Goal: Task Accomplishment & Management: Use online tool/utility

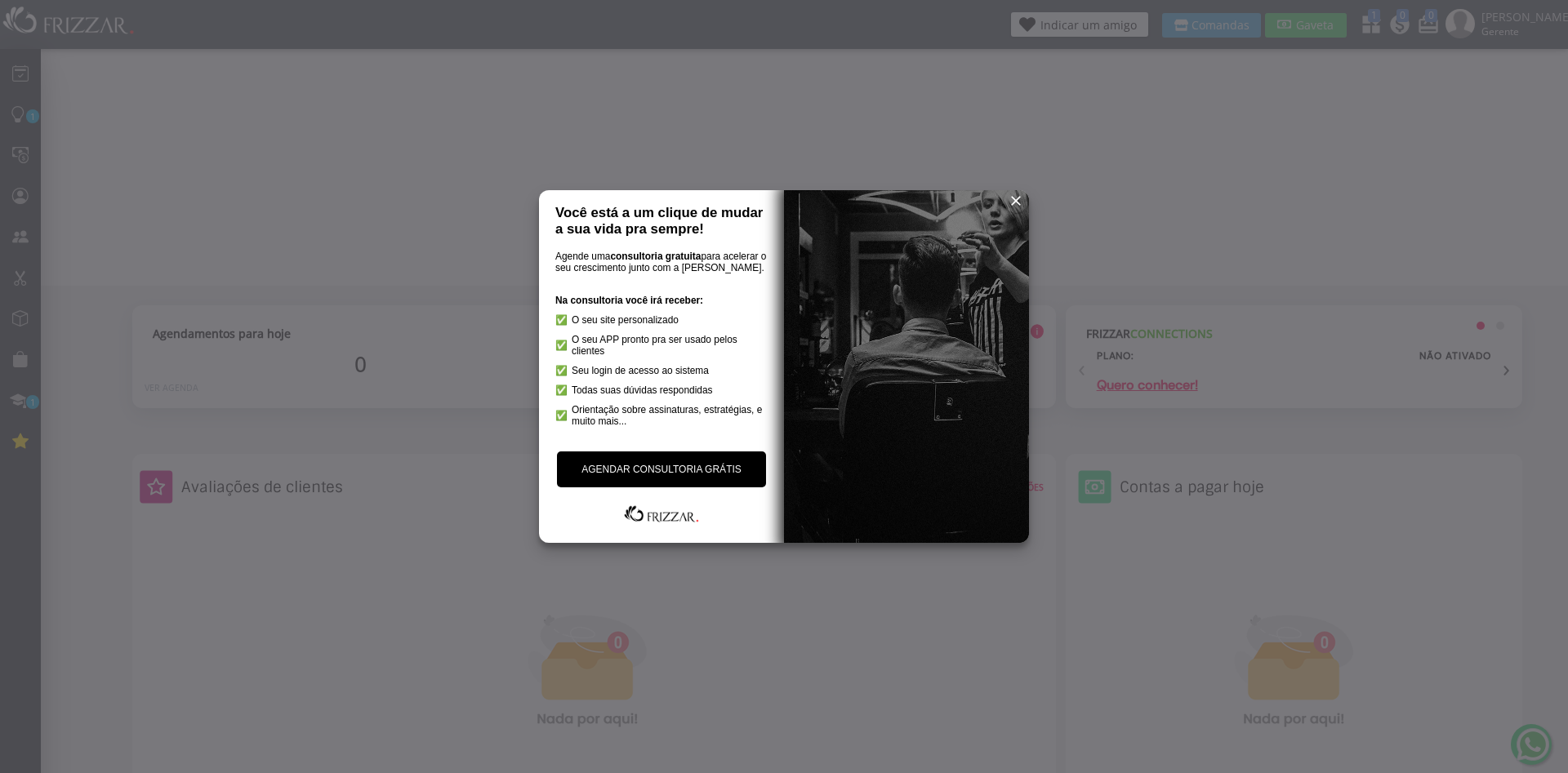
click at [1321, 27] on div at bounding box center [784, 386] width 1568 height 773
click at [1014, 203] on span "reset" at bounding box center [1016, 201] width 17 height 17
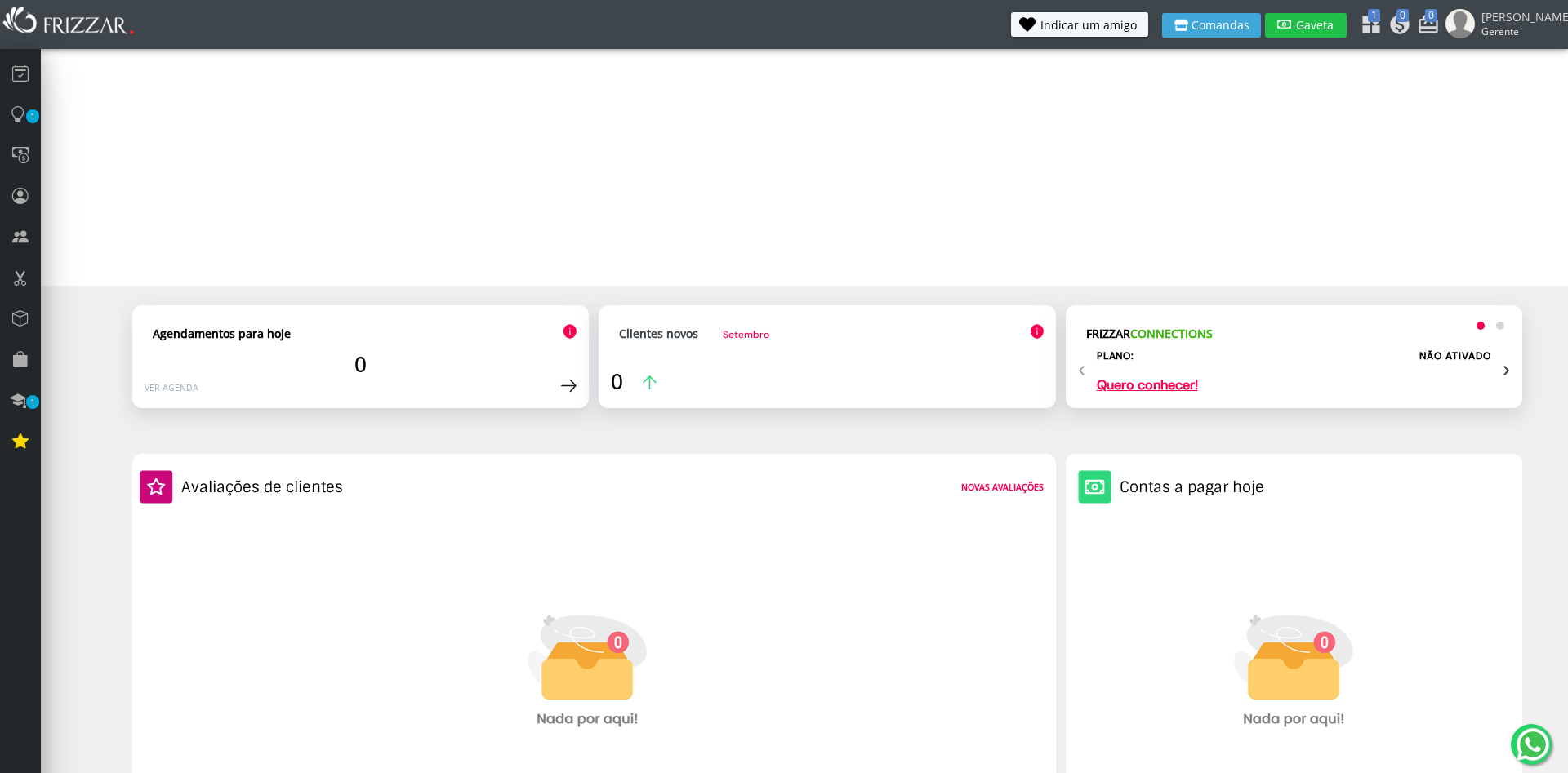
click at [1335, 26] on span "Gaveta" at bounding box center [1315, 25] width 40 height 11
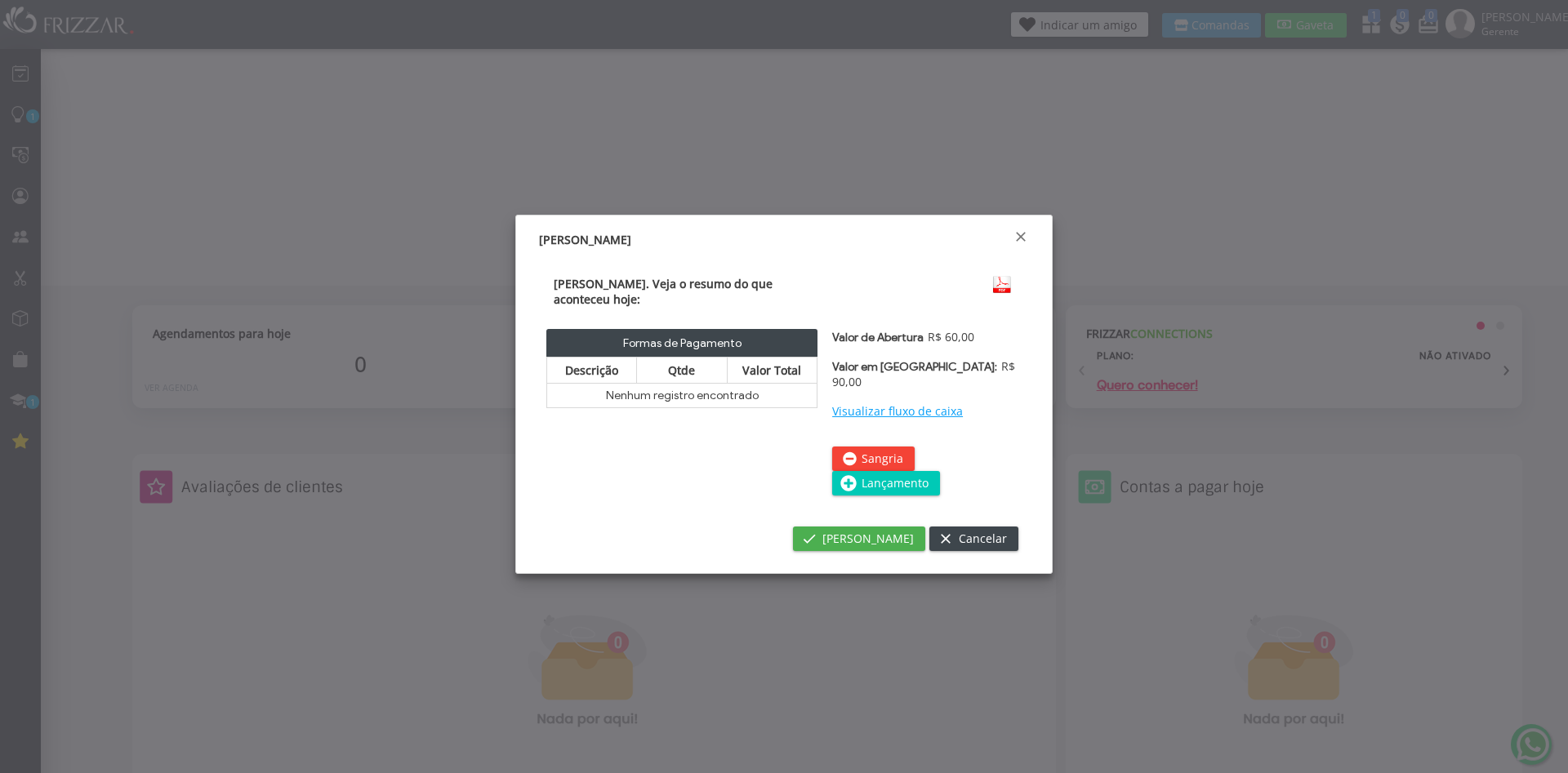
click at [880, 471] on span "Lançamento" at bounding box center [894, 483] width 67 height 25
click at [880, 466] on div "Valor de Abertura R$ 60,00 Valor em Gaveta: R$ 90,00 Visualizar fluxo de caixa …" at bounding box center [927, 420] width 204 height 195
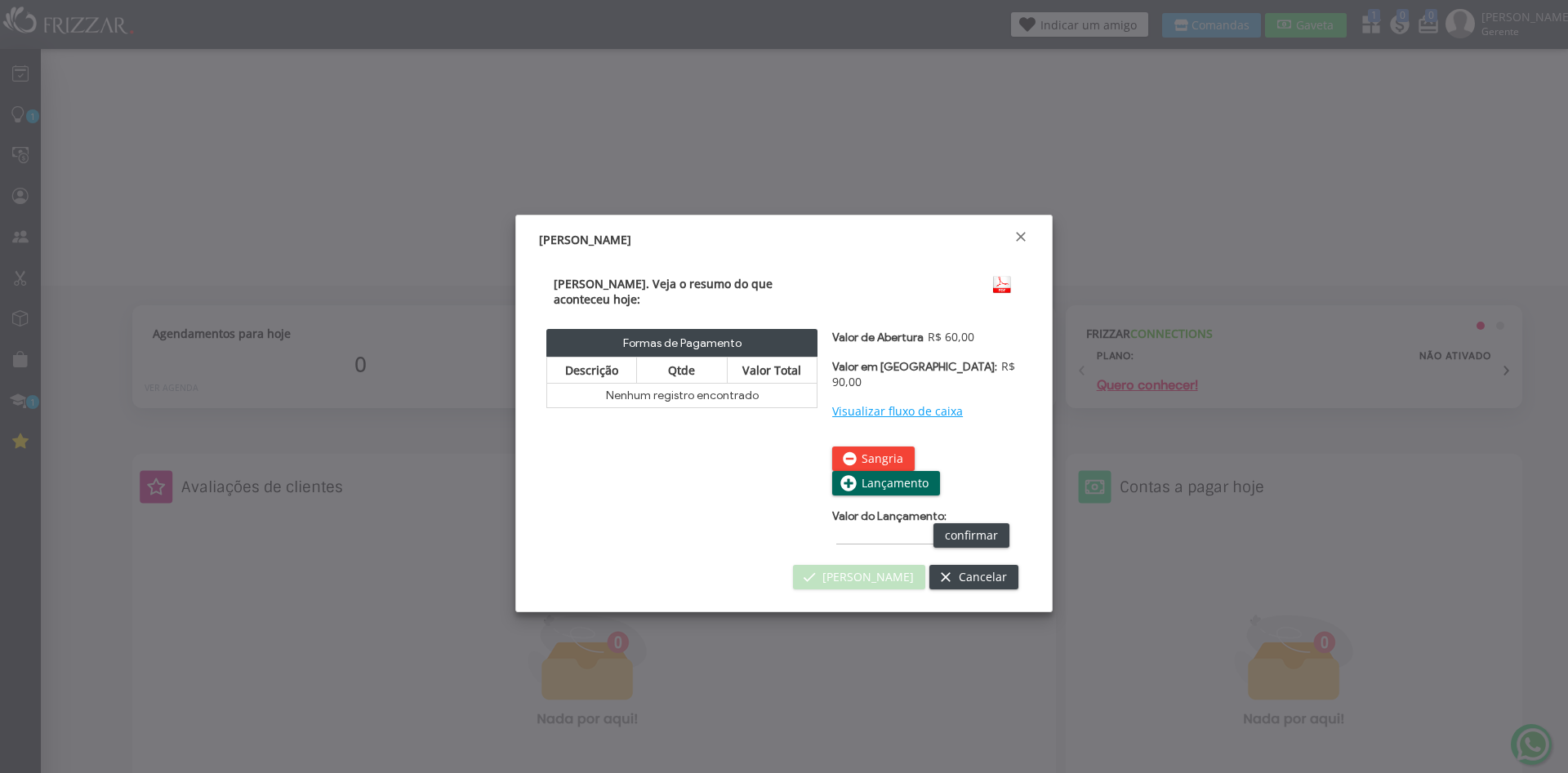
type input "R$"
click at [870, 512] on div "Valor do Lançamento: confirmar" at bounding box center [927, 529] width 190 height 39
click at [853, 527] on input "R$" at bounding box center [885, 536] width 98 height 17
type input "R$ 30,00"
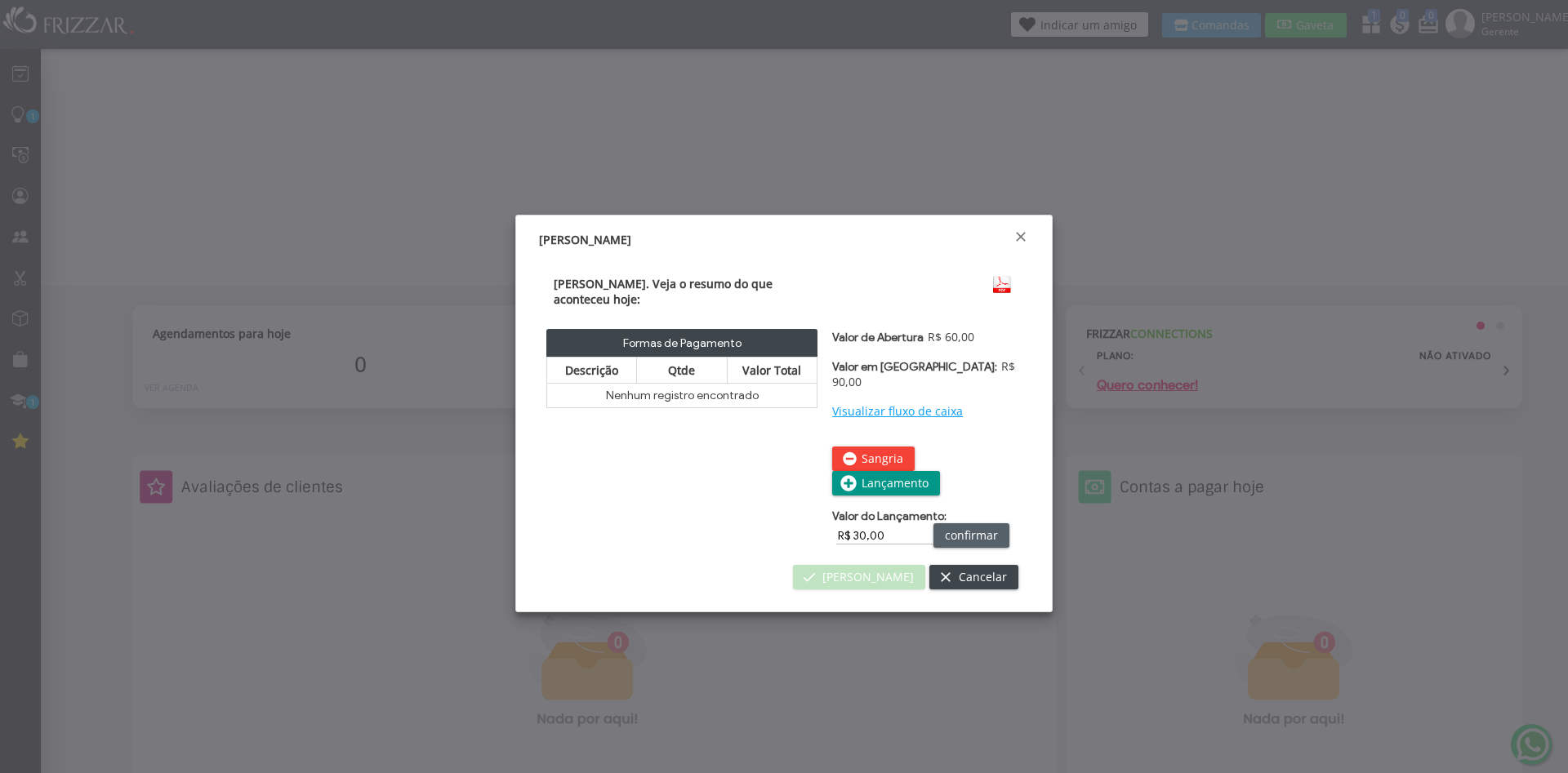
click at [965, 524] on span "confirmar" at bounding box center [972, 536] width 53 height 25
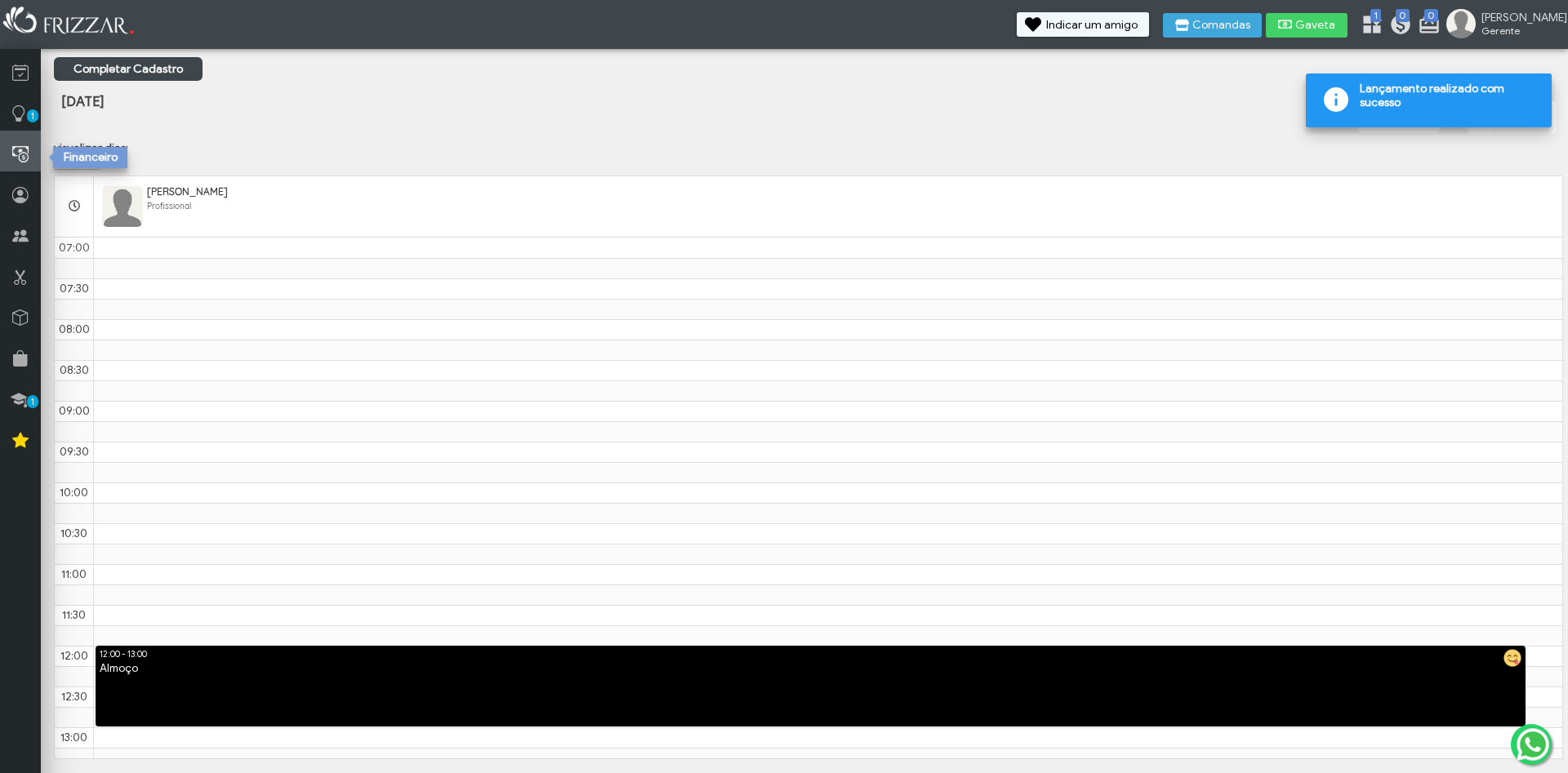
scroll to position [328, 0]
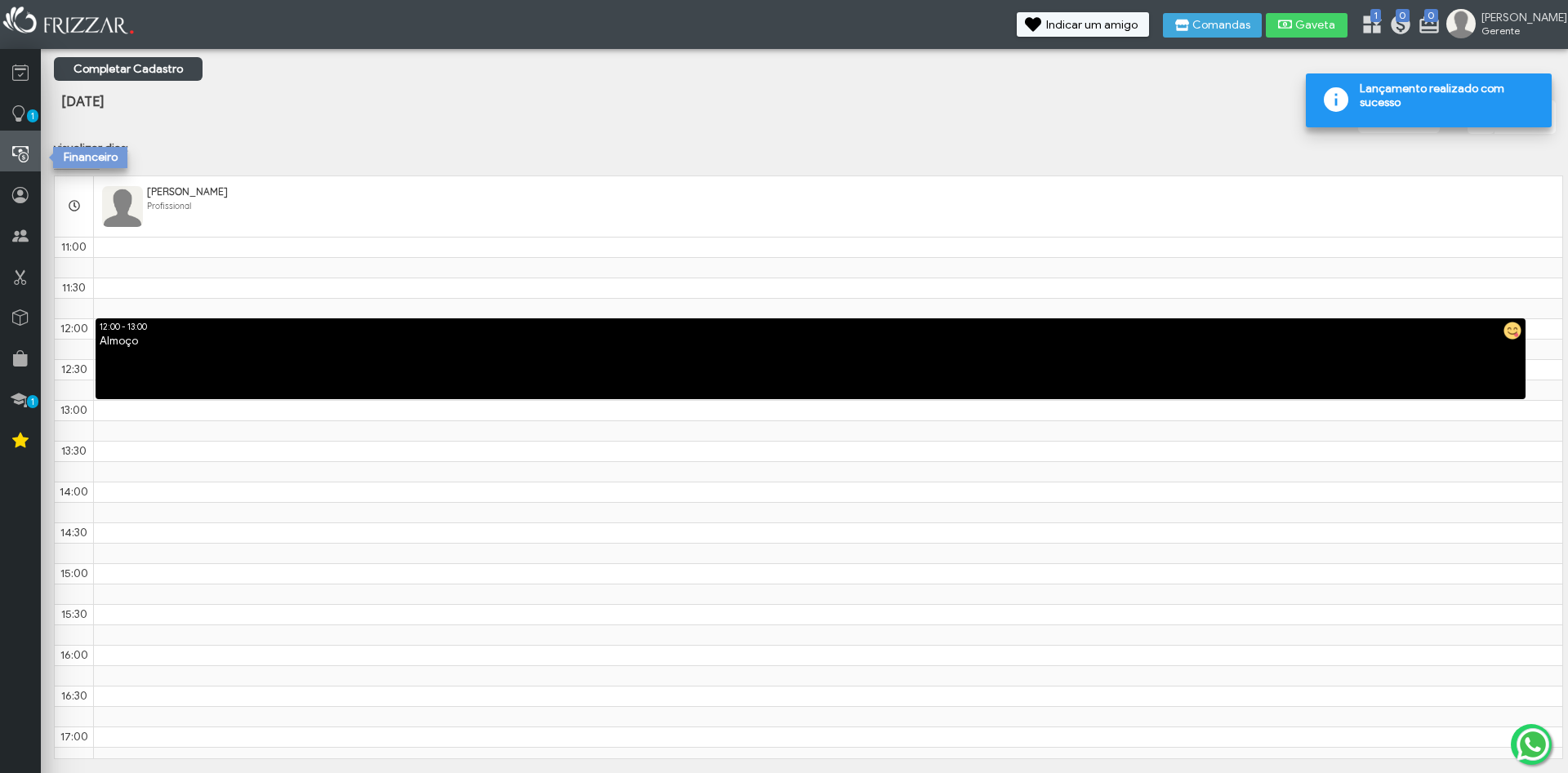
click at [24, 160] on icon at bounding box center [20, 155] width 17 height 20
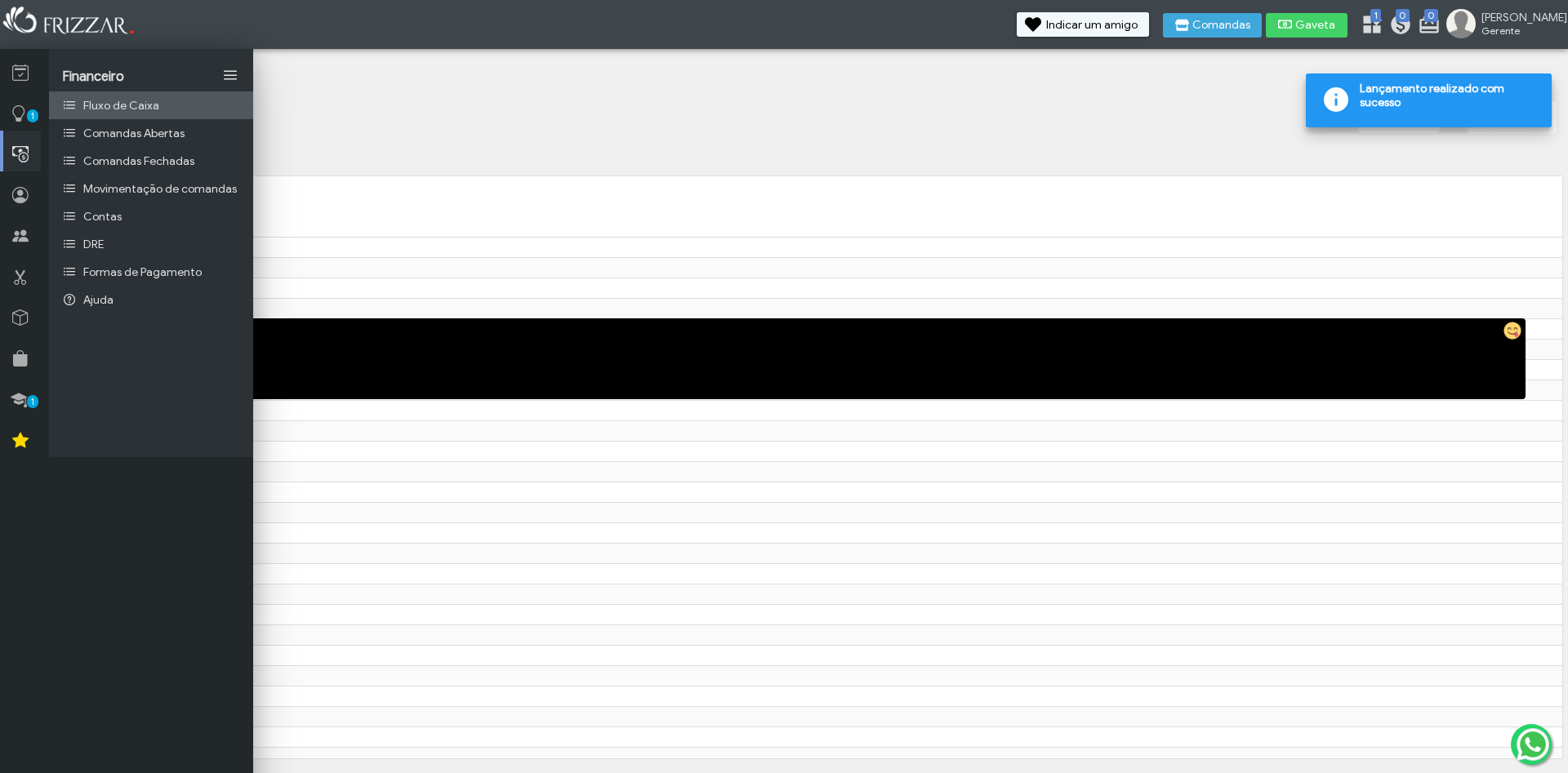
click at [140, 115] on link "Fluxo de Caixa" at bounding box center [151, 105] width 204 height 28
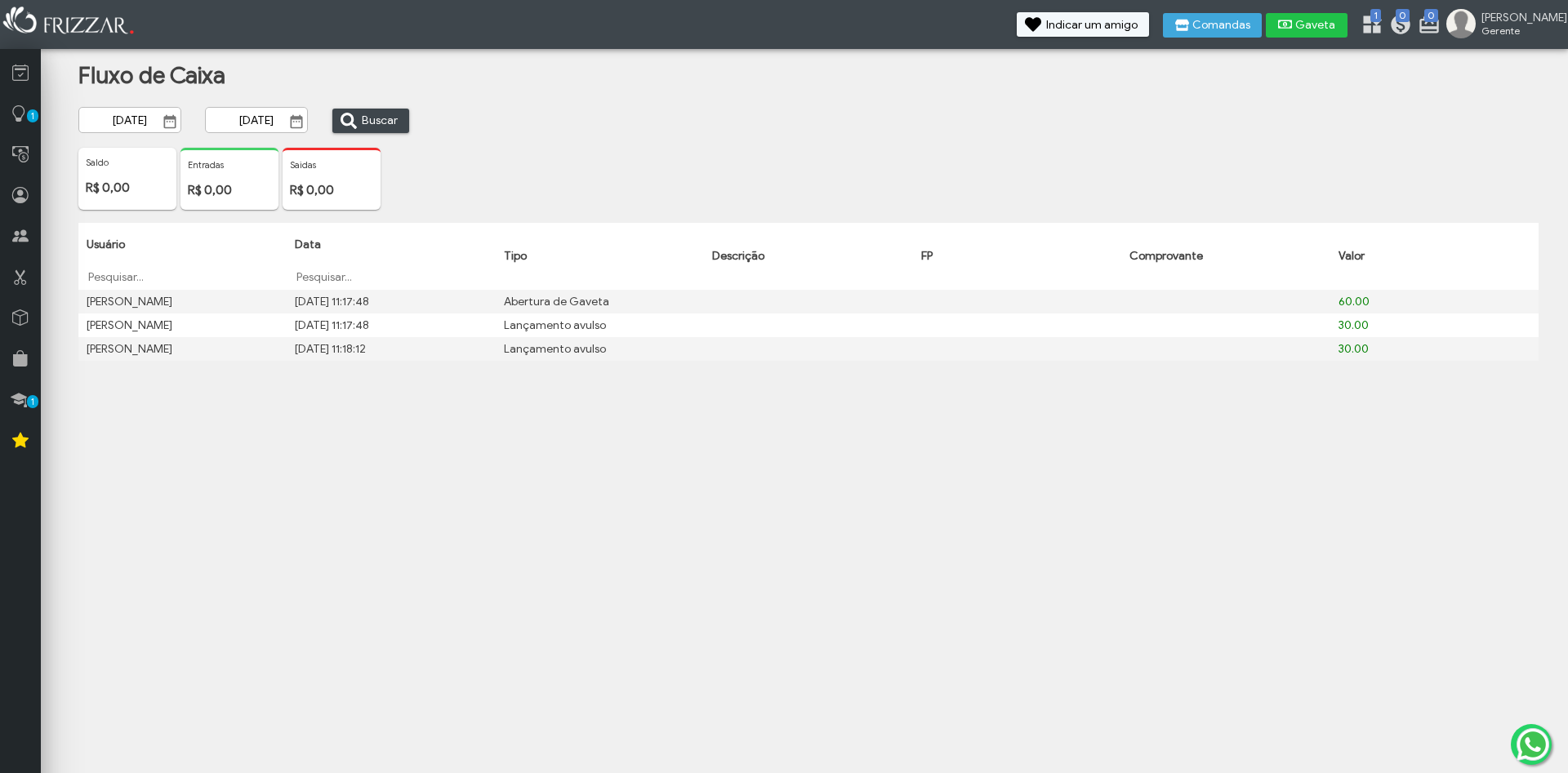
click at [1336, 24] on span "Gaveta" at bounding box center [1315, 25] width 40 height 11
